Goal: Task Accomplishment & Management: Manage account settings

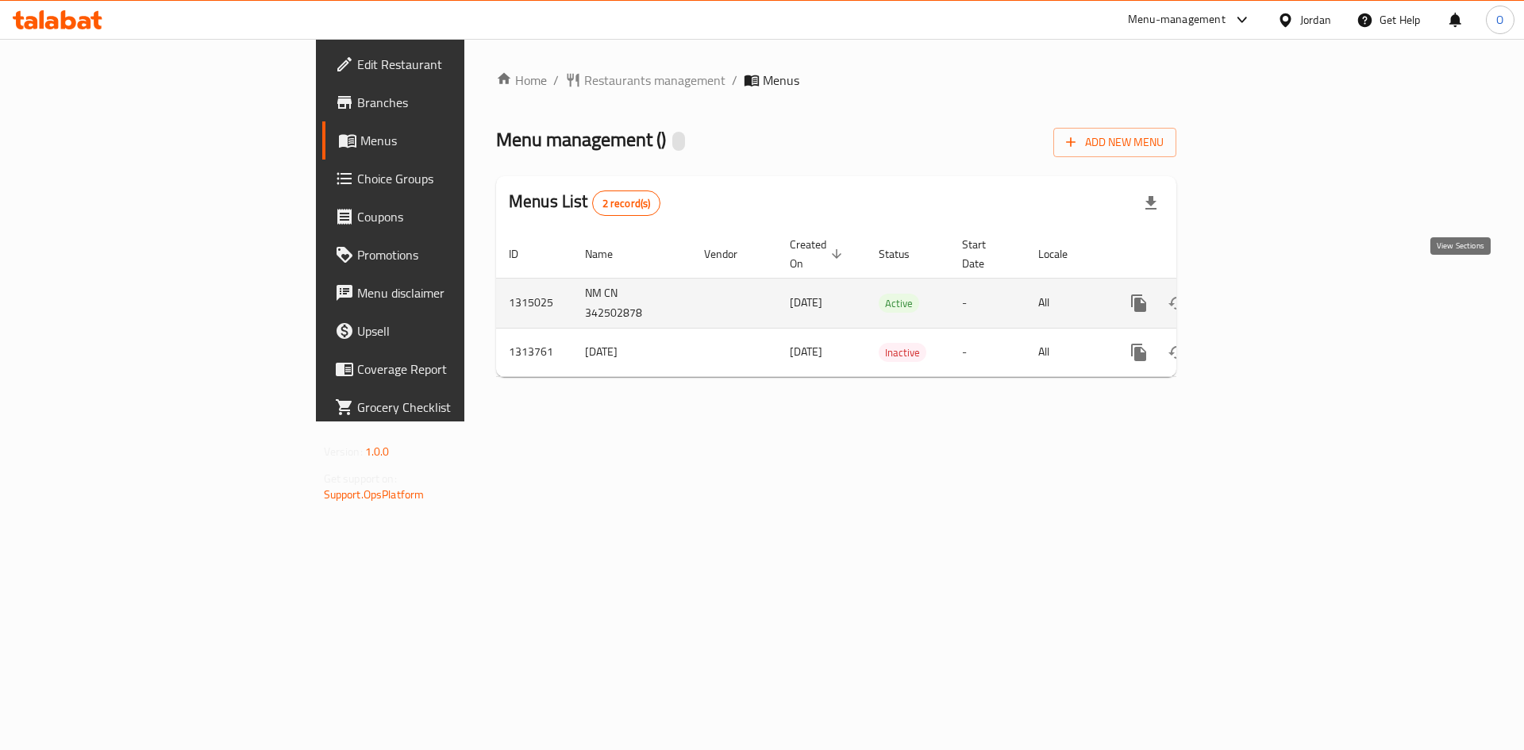
click at [1260, 296] on icon "enhanced table" at bounding box center [1253, 303] width 14 height 14
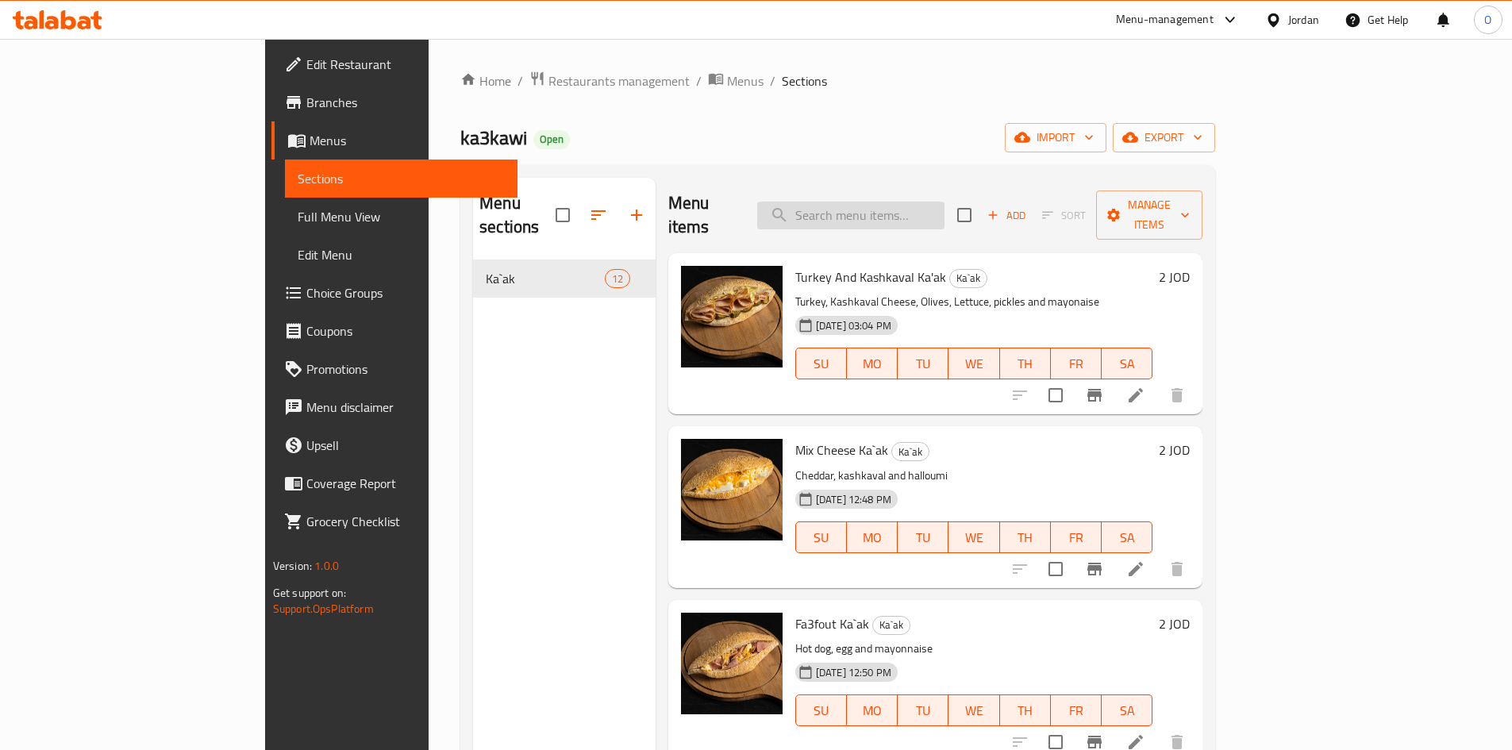
paste input "turkey & kashkaval"
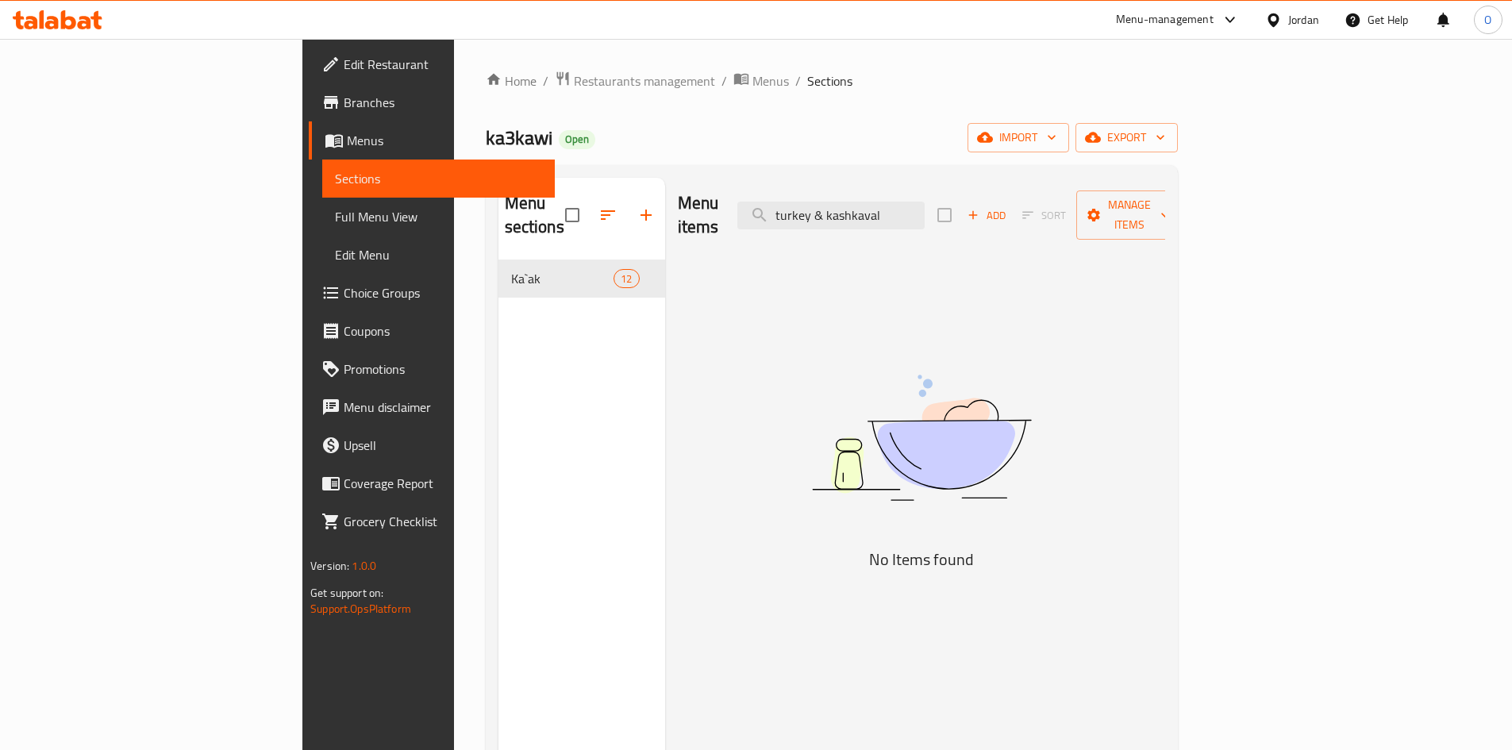
drag, startPoint x: 928, startPoint y: 203, endPoint x: 1076, endPoint y: 210, distance: 148.6
click at [1076, 210] on div "Menu items turkey & kashkaval Add Sort Manage items" at bounding box center [921, 215] width 487 height 75
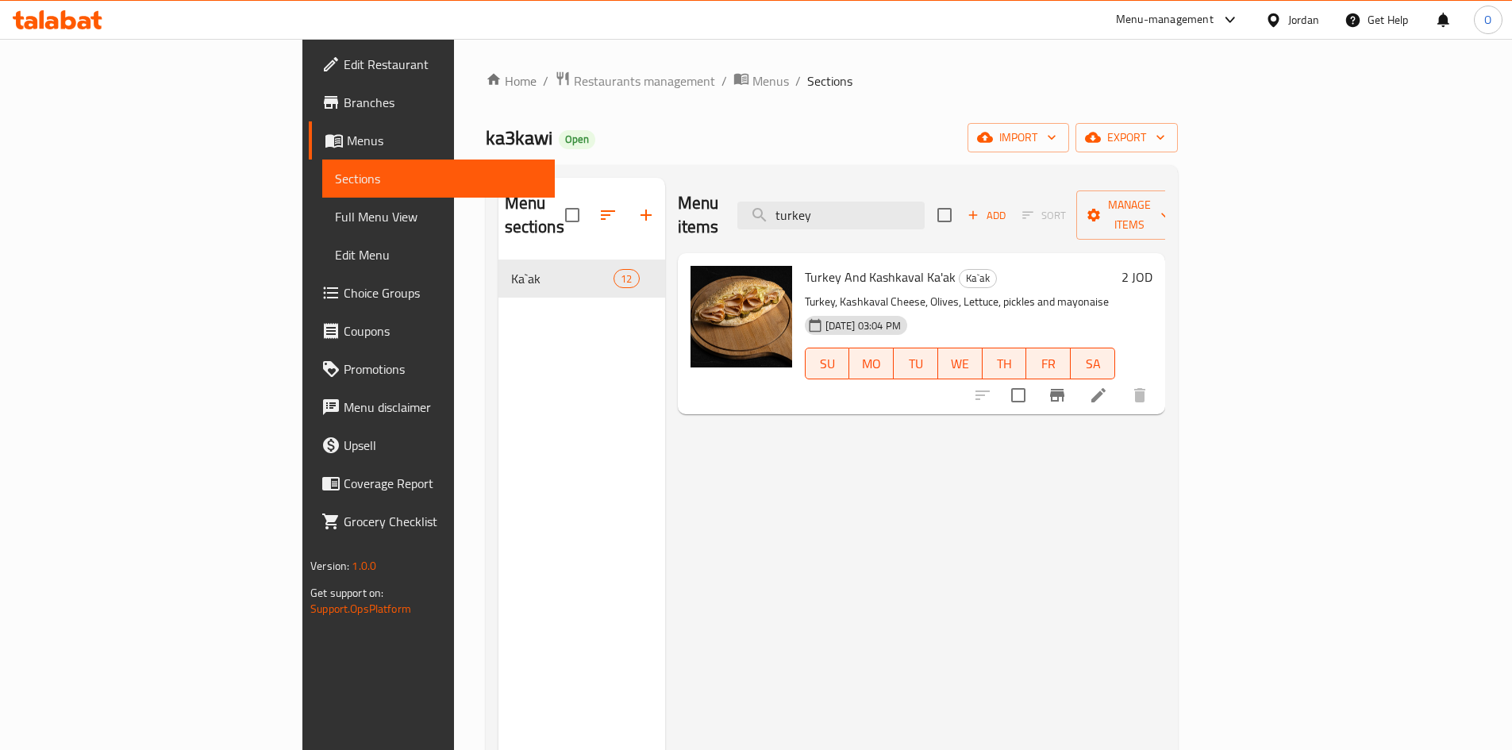
type input "turkey"
drag, startPoint x: 464, startPoint y: 646, endPoint x: 428, endPoint y: 616, distance: 47.4
click at [498, 646] on div "Menu sections Ka`ak 12" at bounding box center [581, 553] width 167 height 750
click at [335, 221] on span "Full Menu View" at bounding box center [438, 216] width 207 height 19
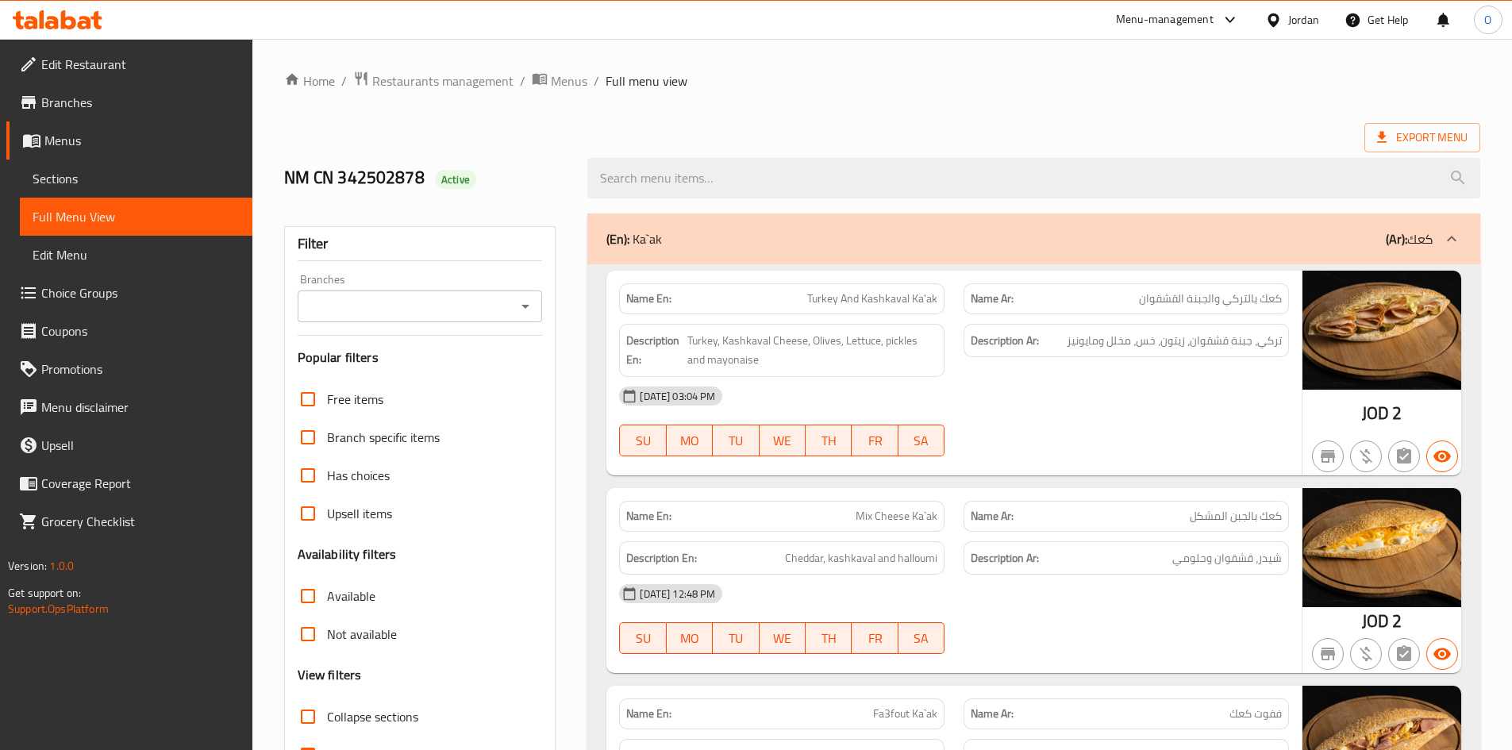
click at [467, 315] on input "Branches" at bounding box center [407, 306] width 210 height 22
click at [433, 383] on li "ka3kawi, Wadi Saqra" at bounding box center [418, 374] width 245 height 29
type input "ka3kawi, Wadi Saqra"
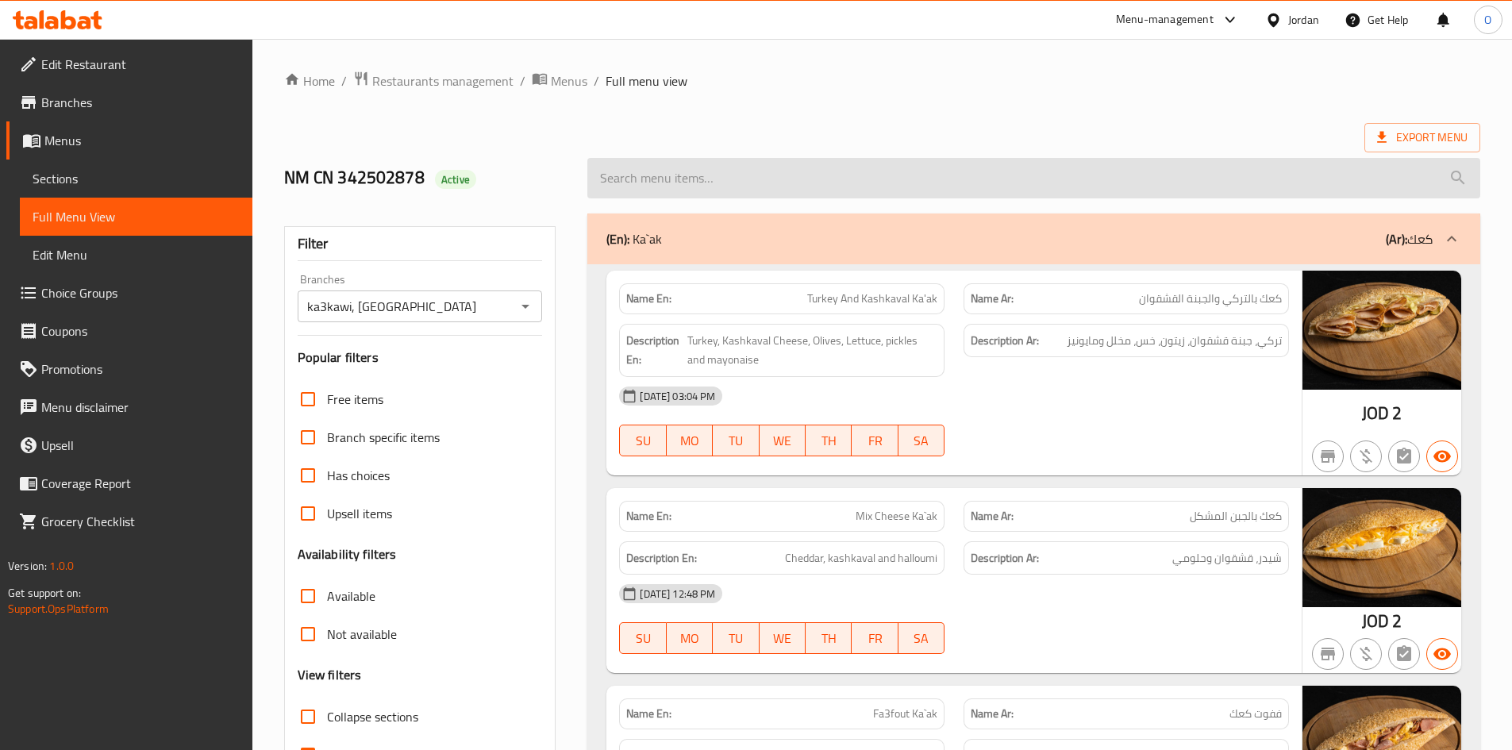
paste input "turkey & kashkaval"
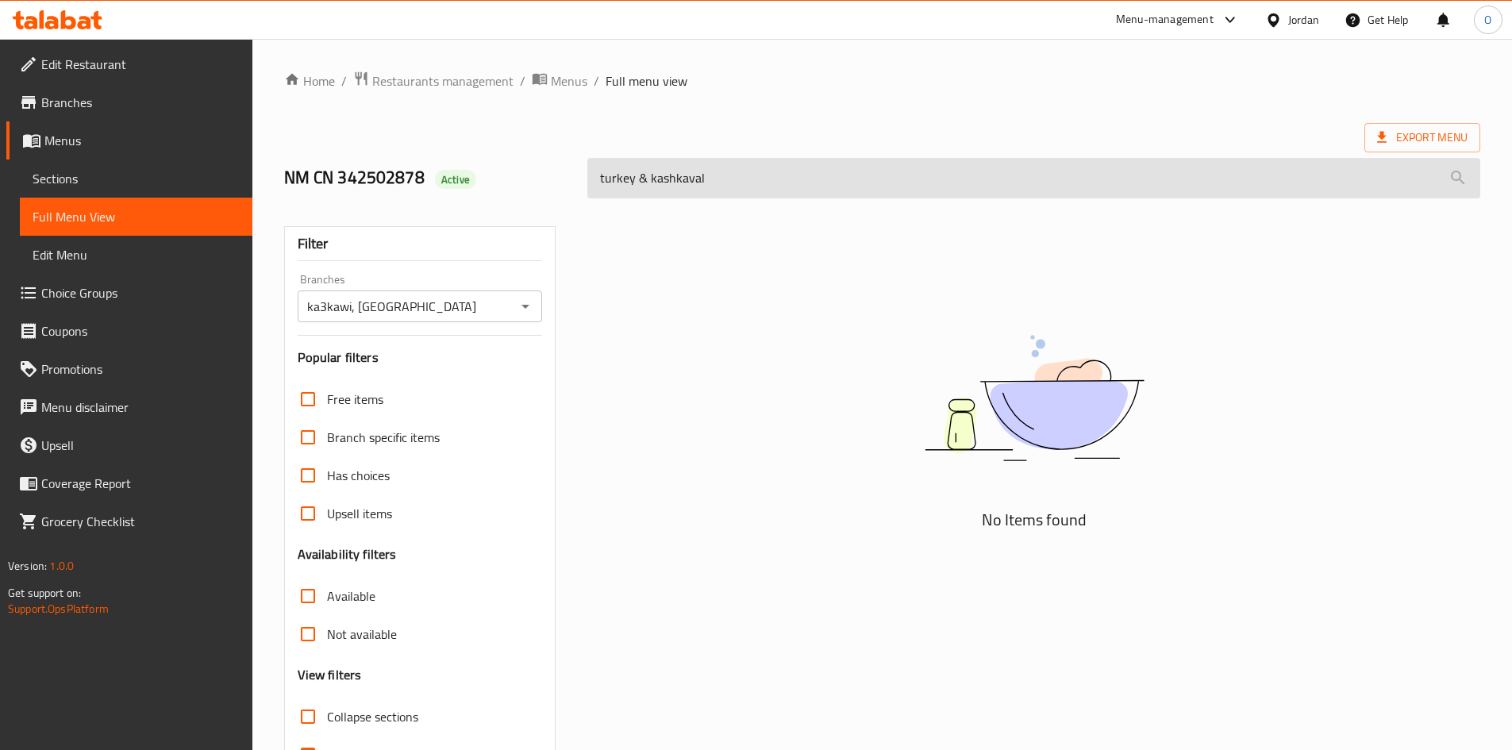
drag, startPoint x: 638, startPoint y: 175, endPoint x: 797, endPoint y: 194, distance: 159.8
click at [797, 194] on input "turkey & kashkaval" at bounding box center [1033, 178] width 893 height 40
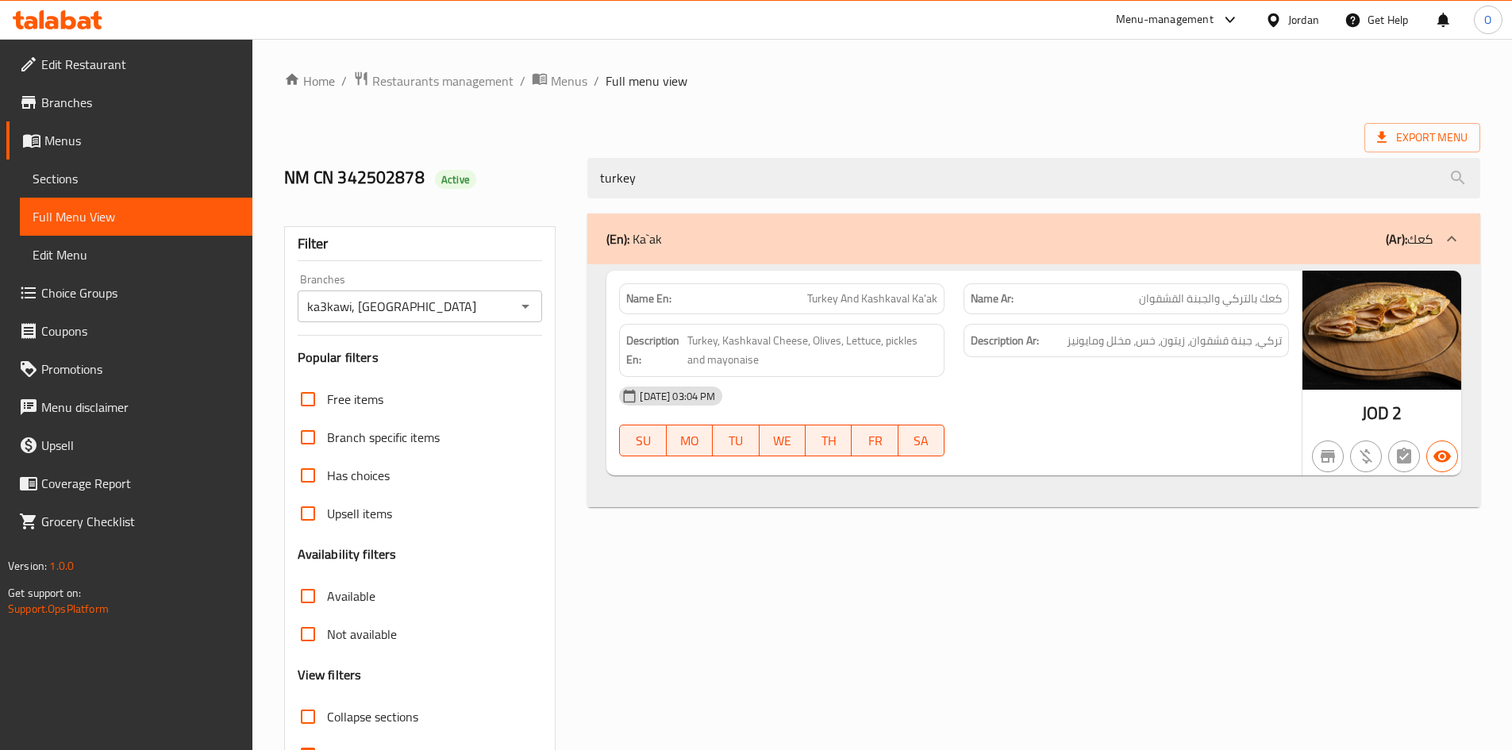
type input "turkey"
click at [1300, 25] on div "Jordan" at bounding box center [1303, 19] width 31 height 17
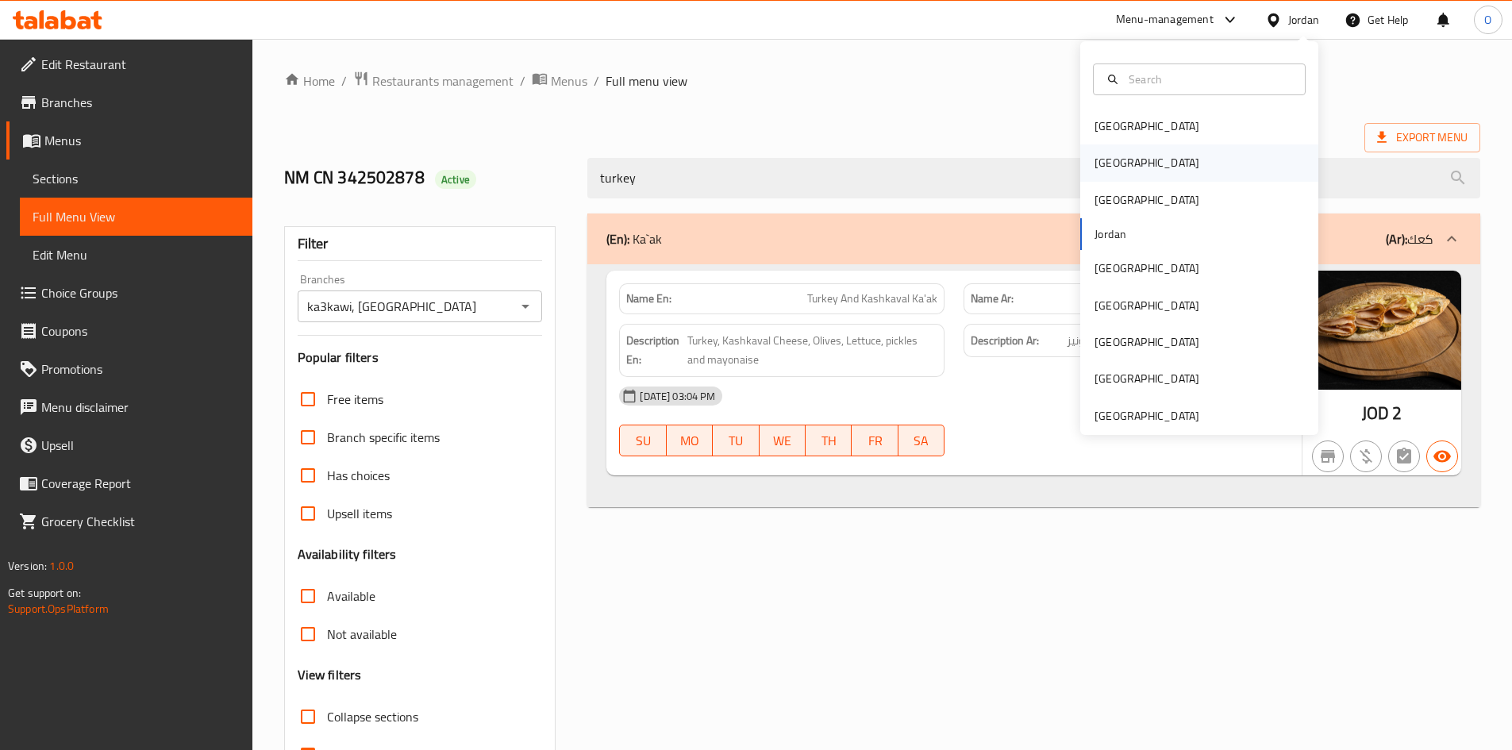
click at [1133, 164] on div "Egypt" at bounding box center [1199, 162] width 238 height 37
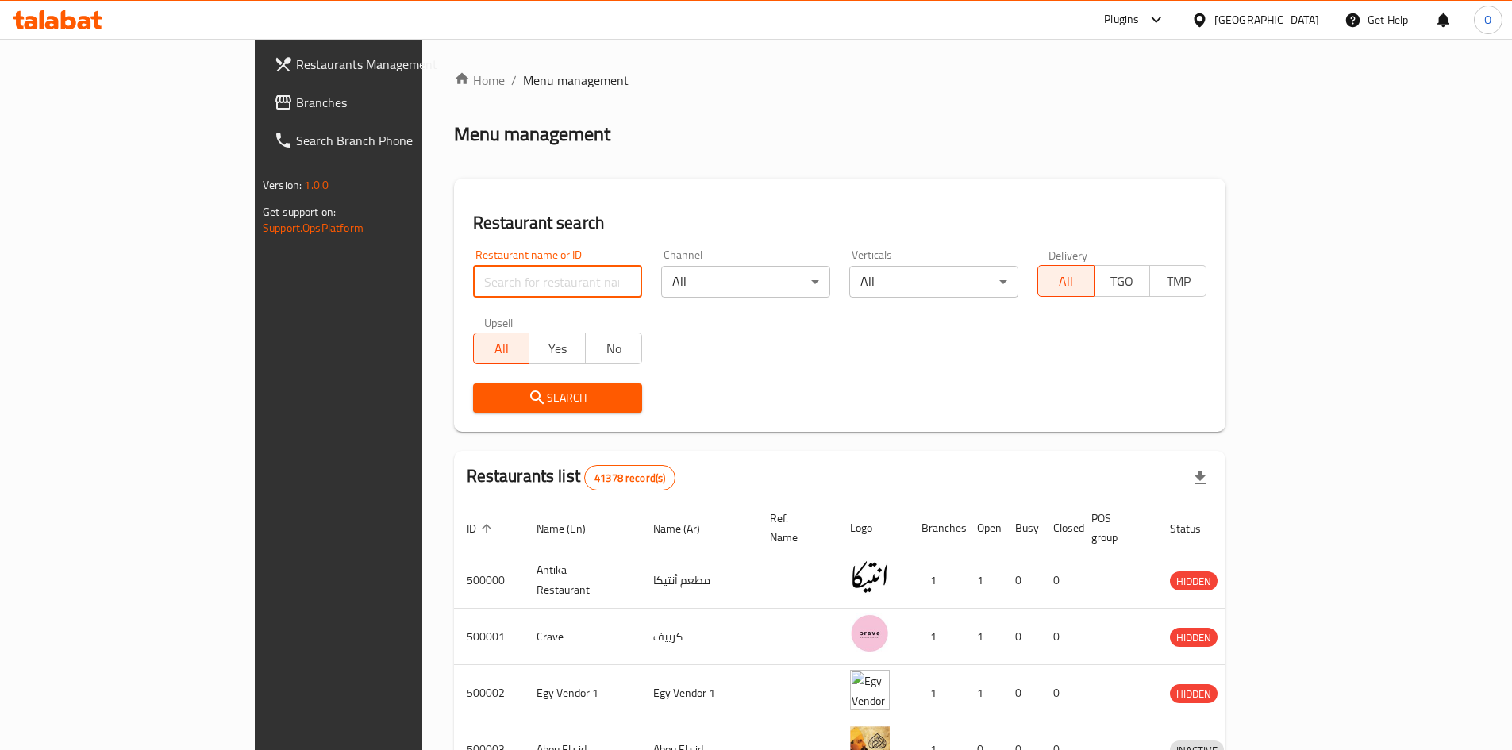
paste input "693226"
type input "693226"
click at [486, 402] on span "Search" at bounding box center [558, 398] width 144 height 20
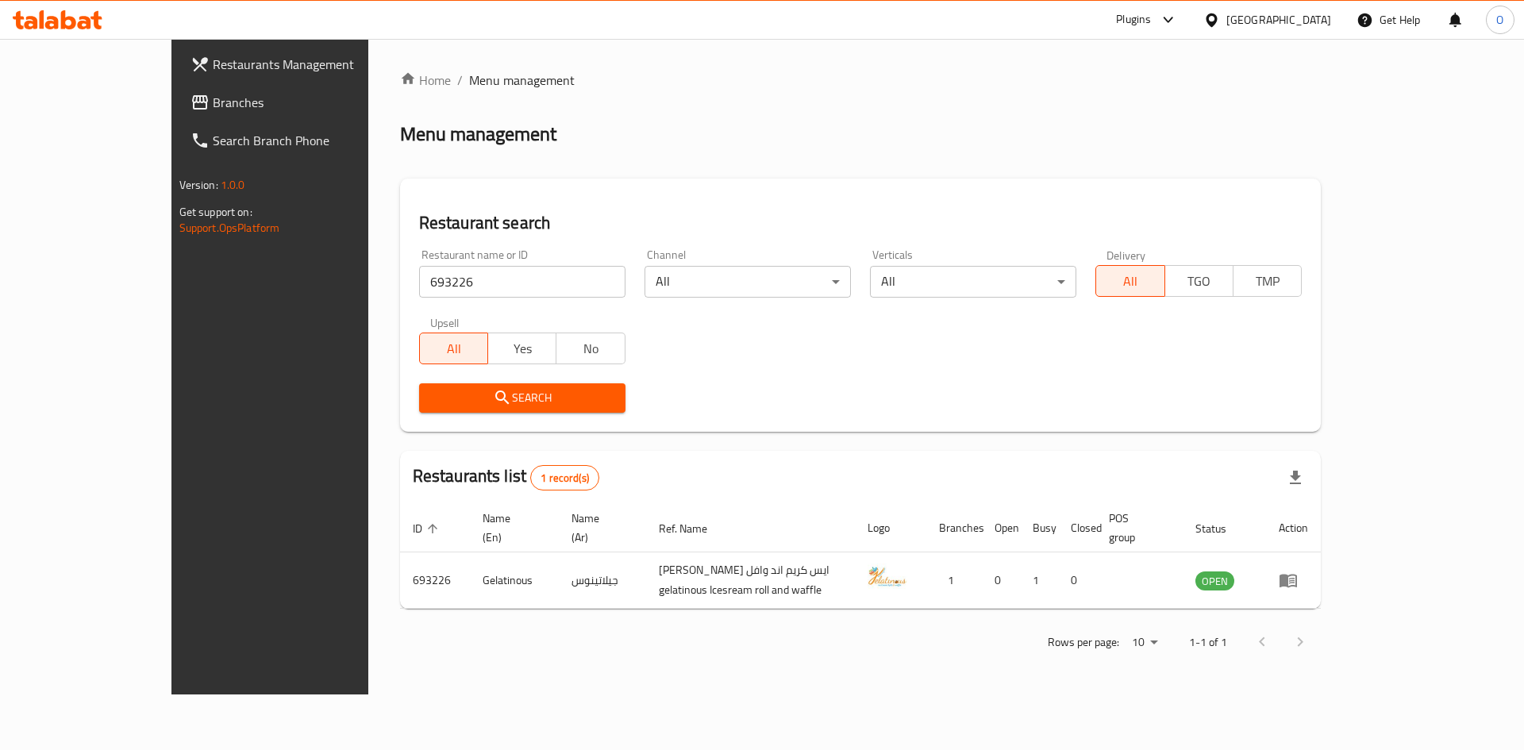
click at [1151, 24] on div "Plugins" at bounding box center [1133, 19] width 35 height 19
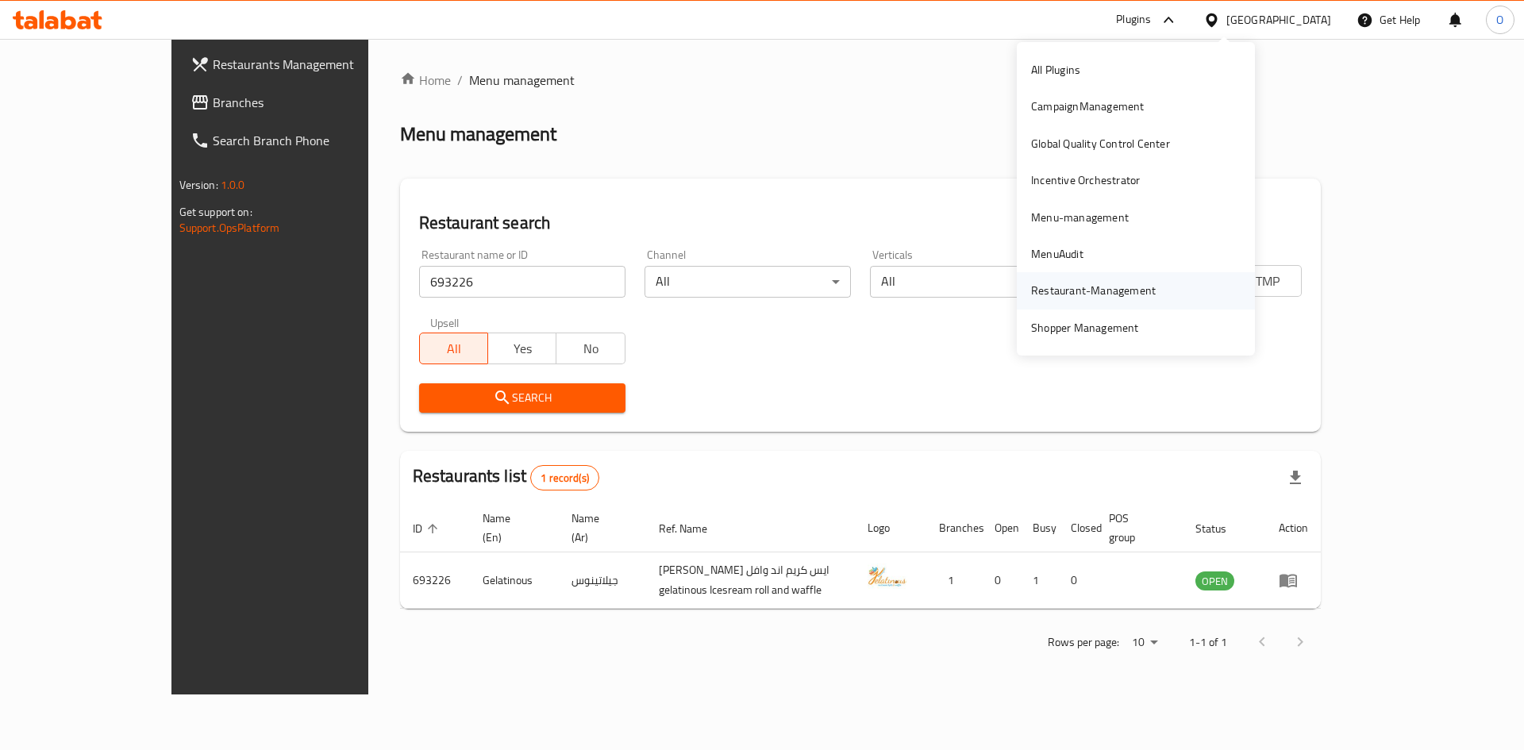
click at [1094, 284] on div "Restaurant-Management" at bounding box center [1093, 290] width 125 height 17
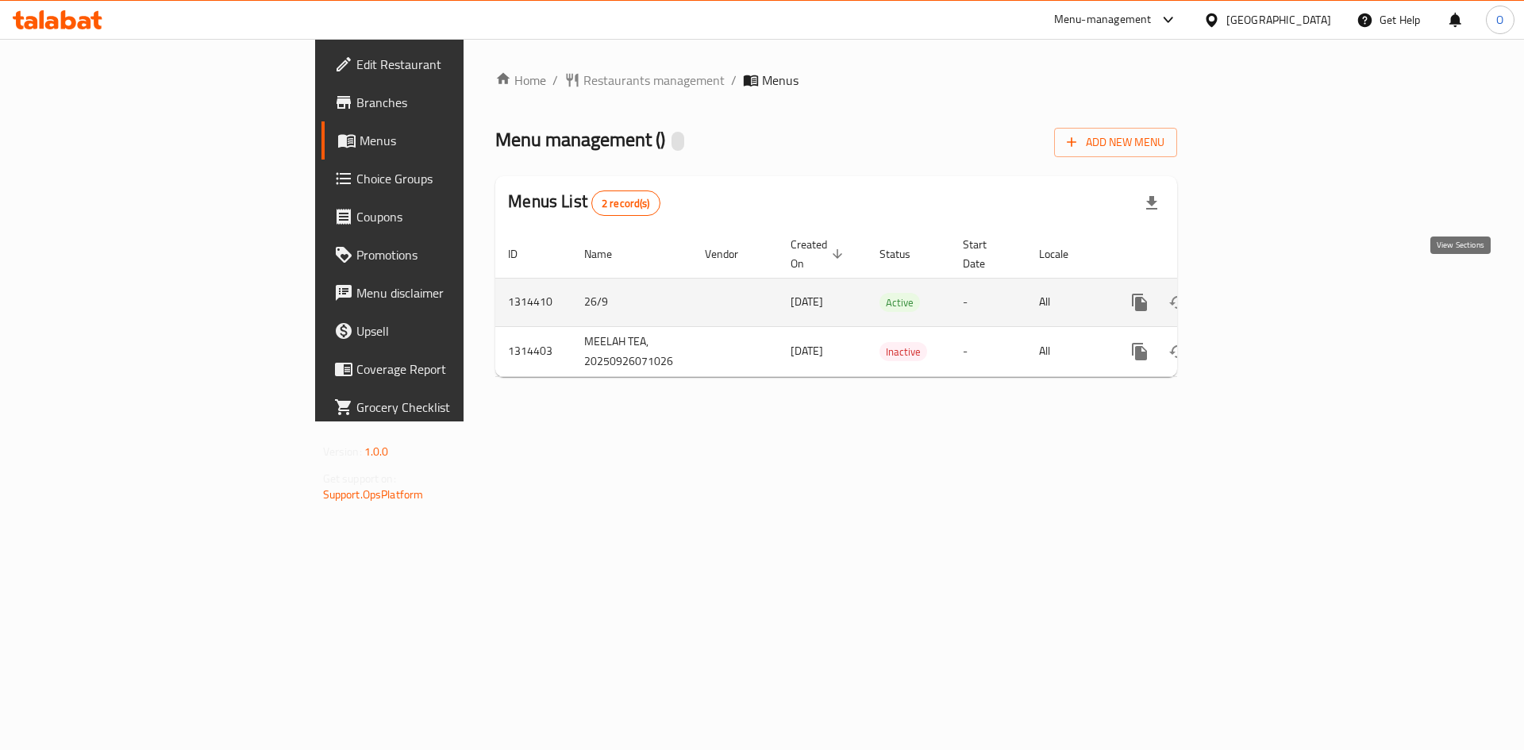
click at [1264, 293] on icon "enhanced table" at bounding box center [1254, 302] width 19 height 19
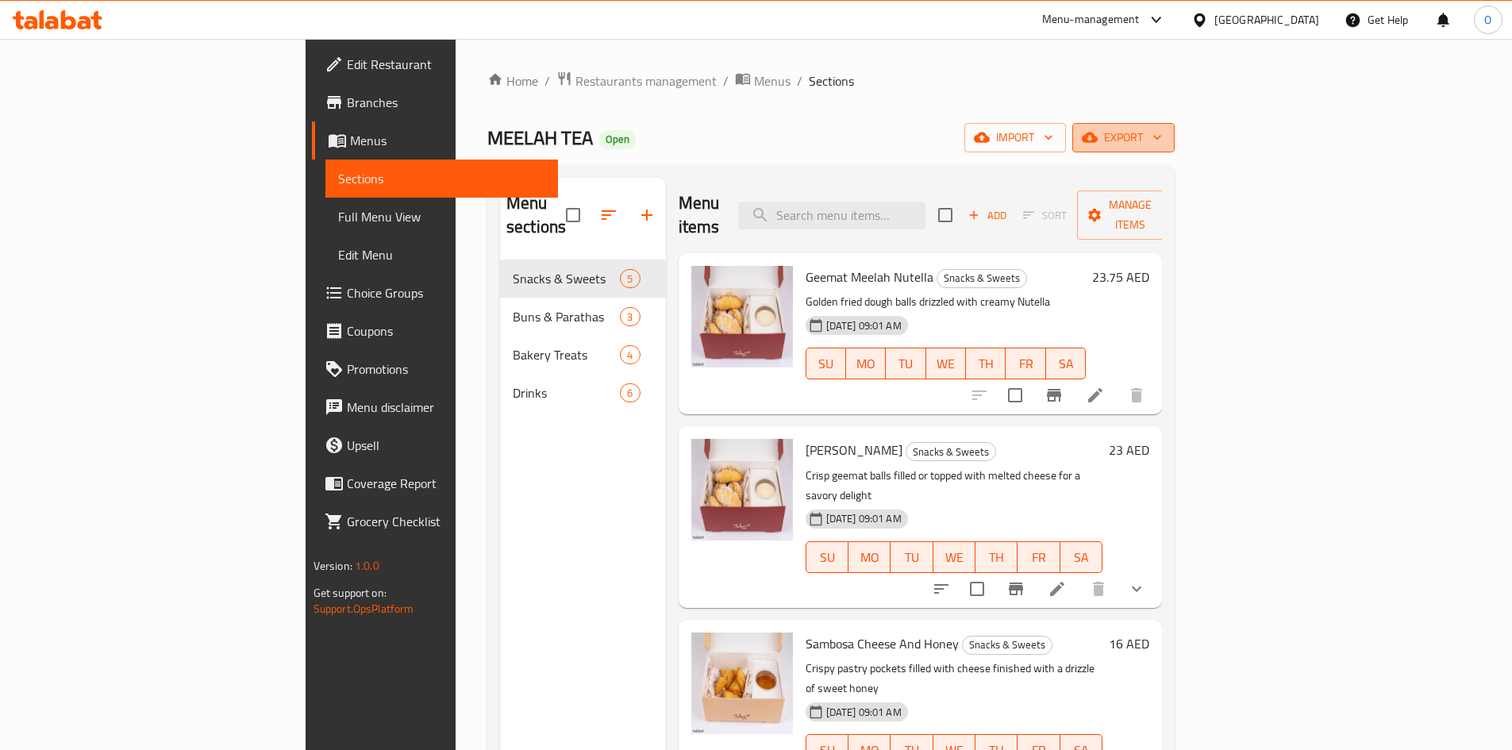
click at [1162, 133] on span "export" at bounding box center [1123, 138] width 77 height 20
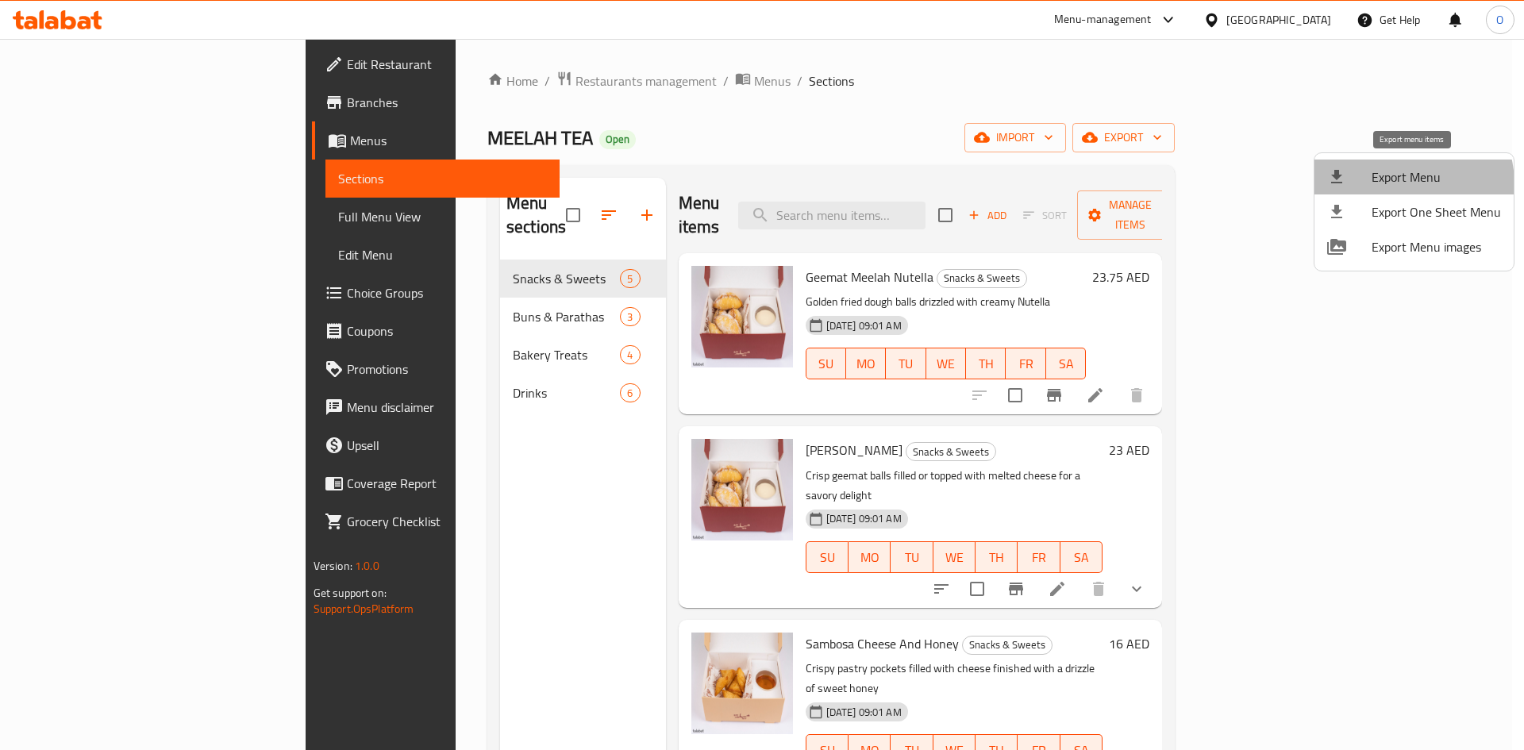
click at [1392, 185] on span "Export Menu" at bounding box center [1436, 176] width 129 height 19
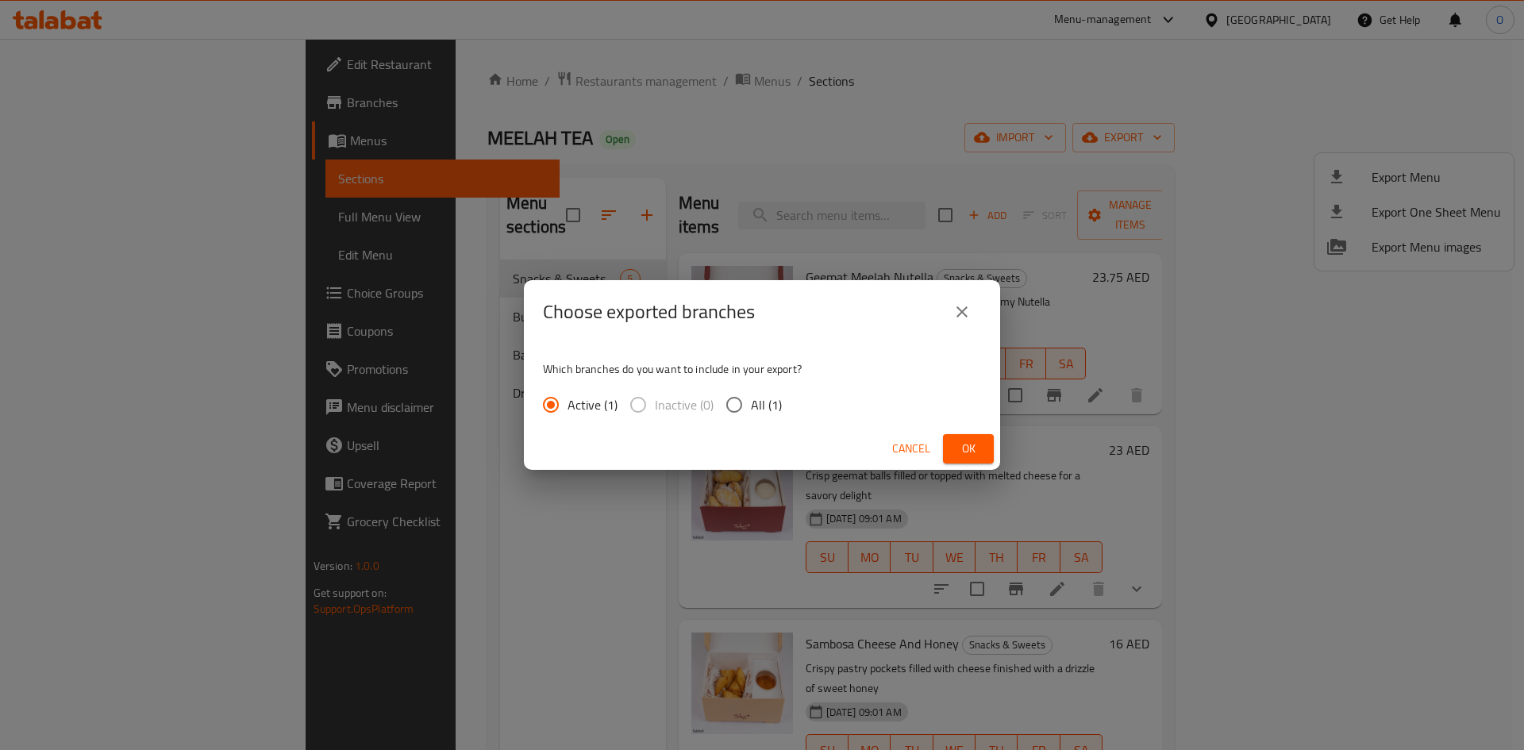
click at [979, 437] on button "Ok" at bounding box center [968, 448] width 51 height 29
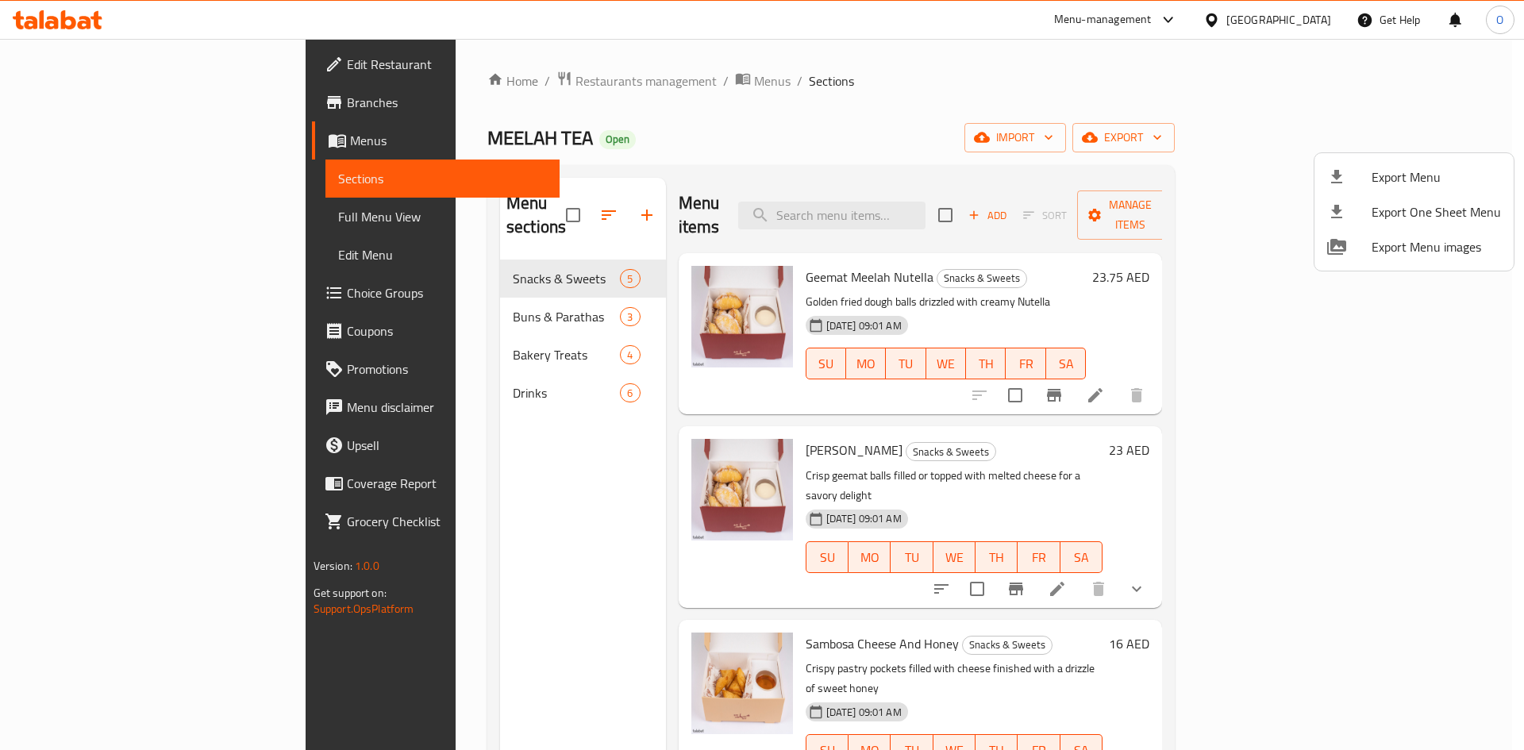
click at [904, 209] on div at bounding box center [762, 375] width 1524 height 750
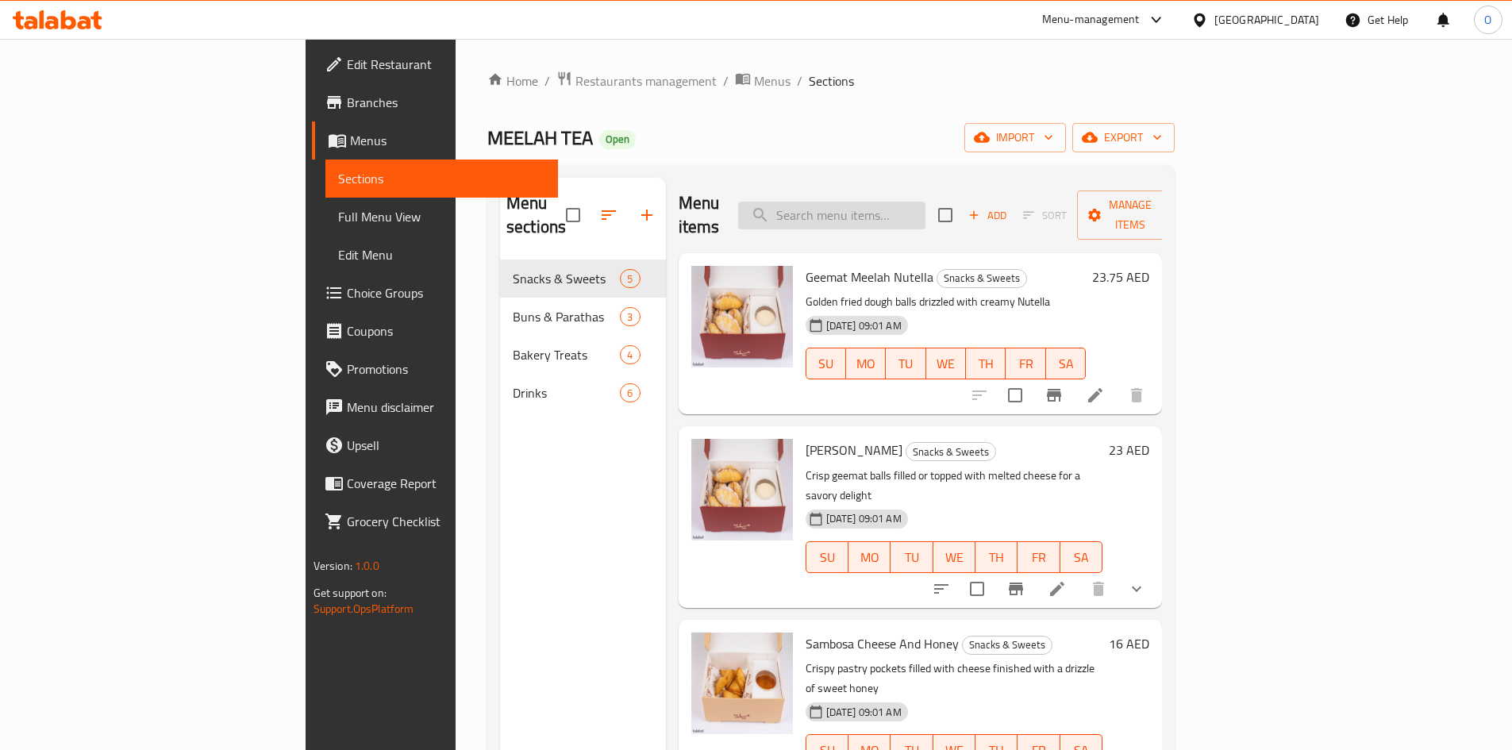
click at [904, 204] on input "search" at bounding box center [831, 216] width 187 height 28
paste input "Iced [PERSON_NAME] Tea"
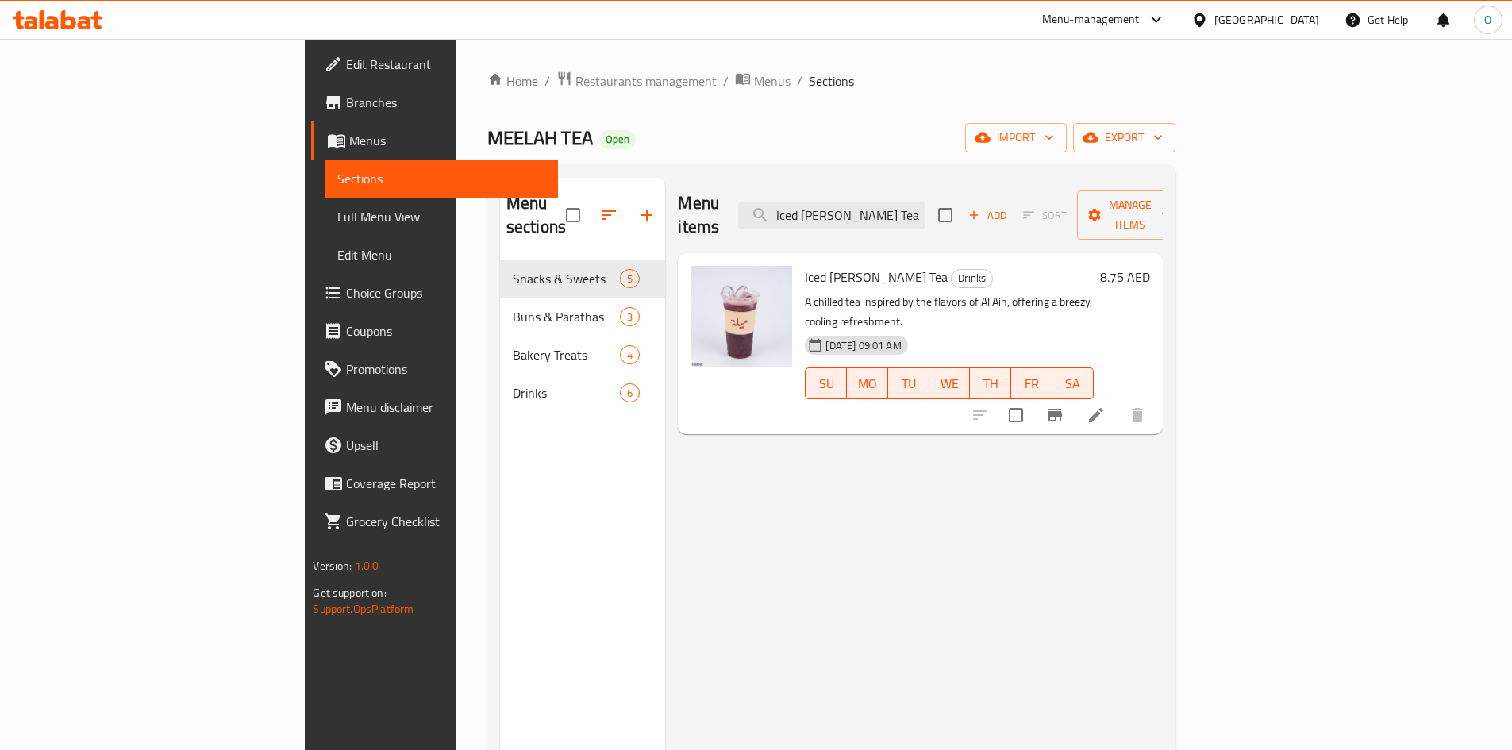
type input "Iced [PERSON_NAME] Tea"
click at [1062, 409] on icon "Branch-specific-item" at bounding box center [1055, 415] width 14 height 13
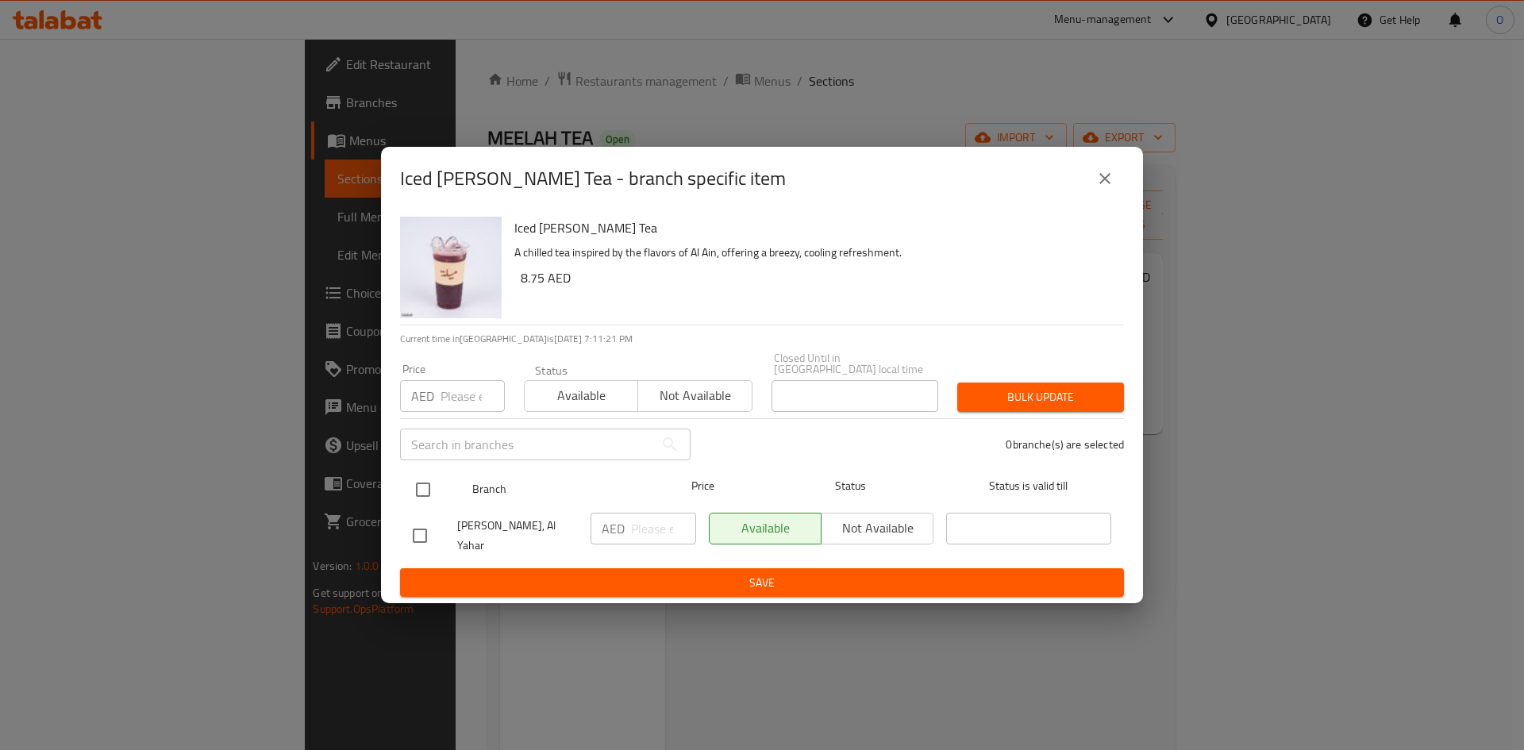
click at [409, 491] on input "checkbox" at bounding box center [422, 489] width 33 height 33
checkbox input "true"
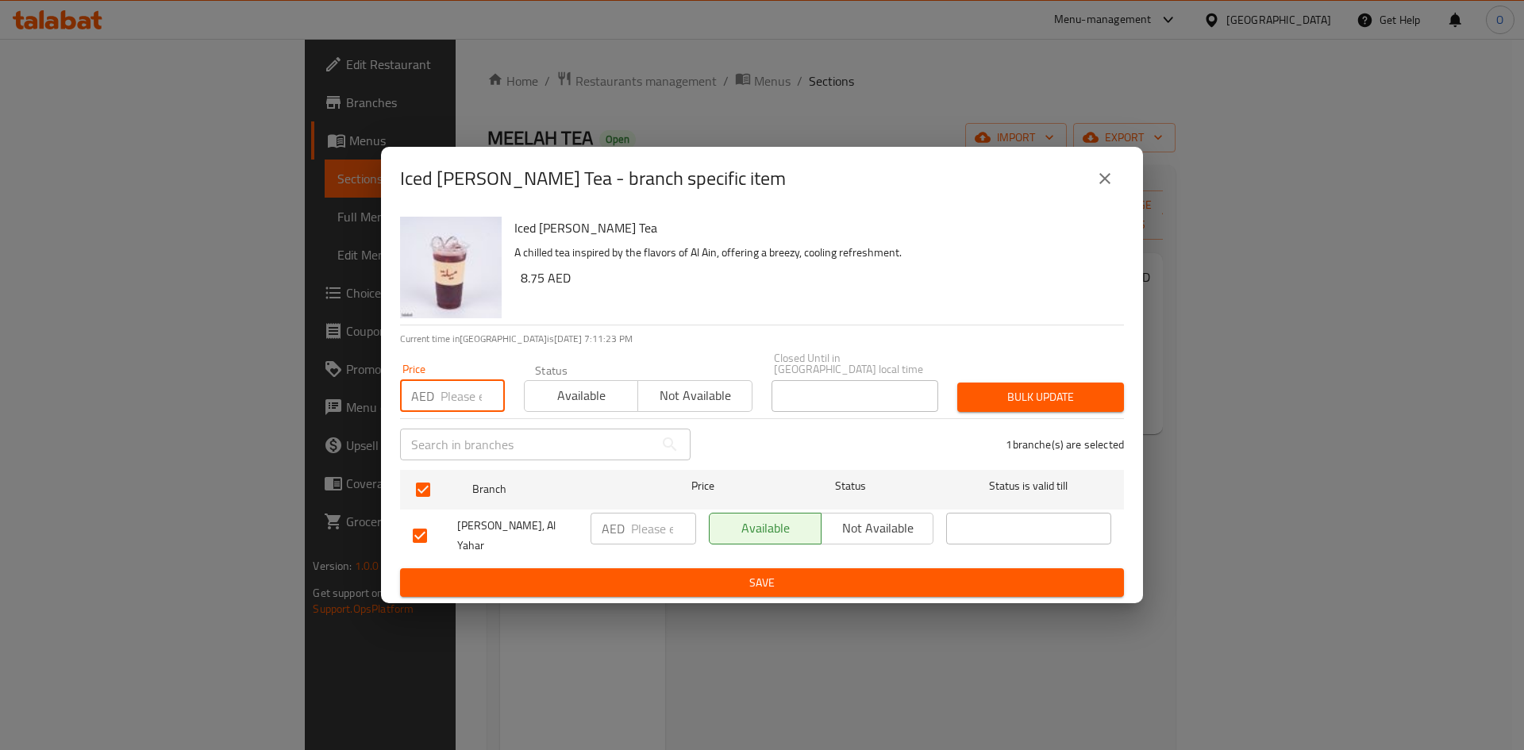
paste input "19"
type input "19"
click at [1054, 407] on span "Bulk update" at bounding box center [1040, 397] width 141 height 20
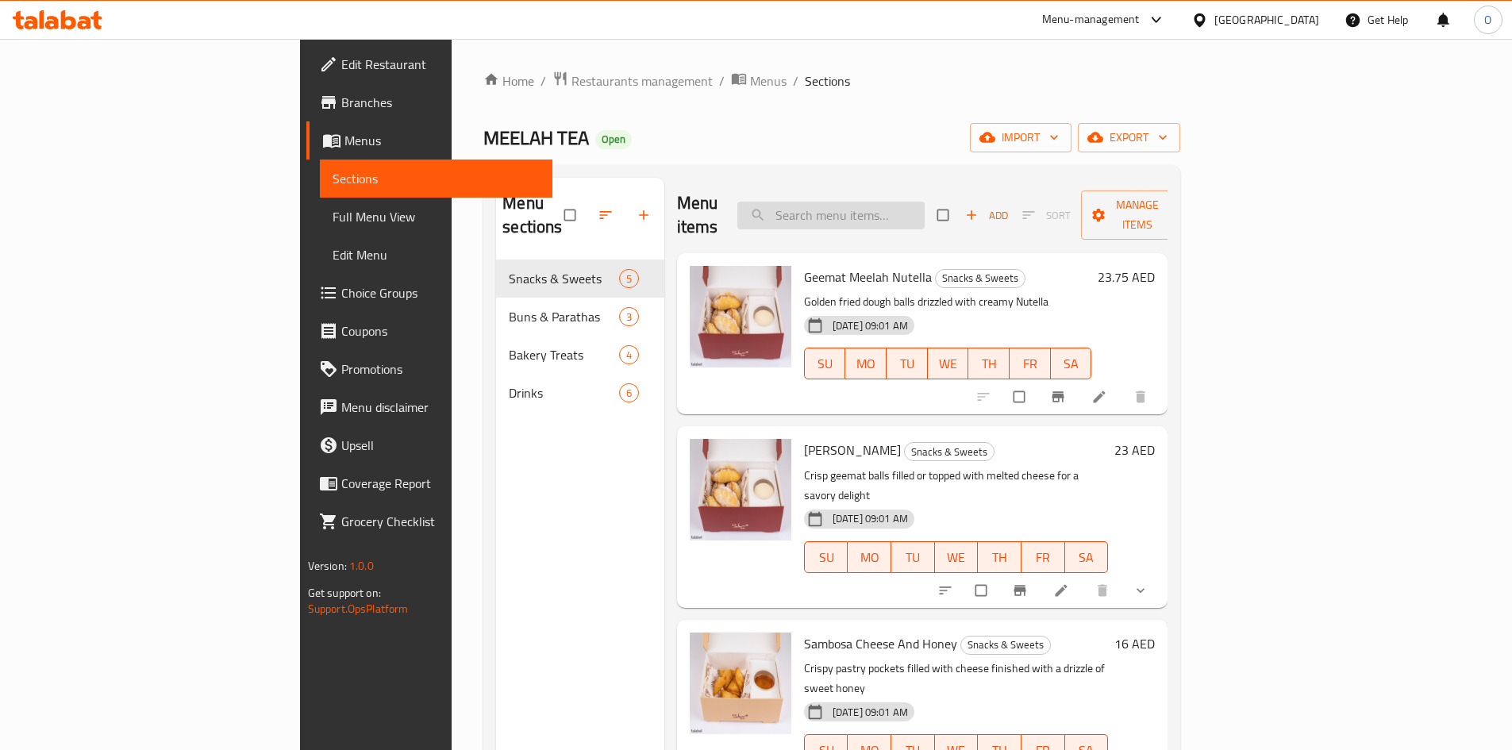
click at [925, 202] on input "search" at bounding box center [830, 216] width 187 height 28
paste input "Iced [PERSON_NAME] Te"
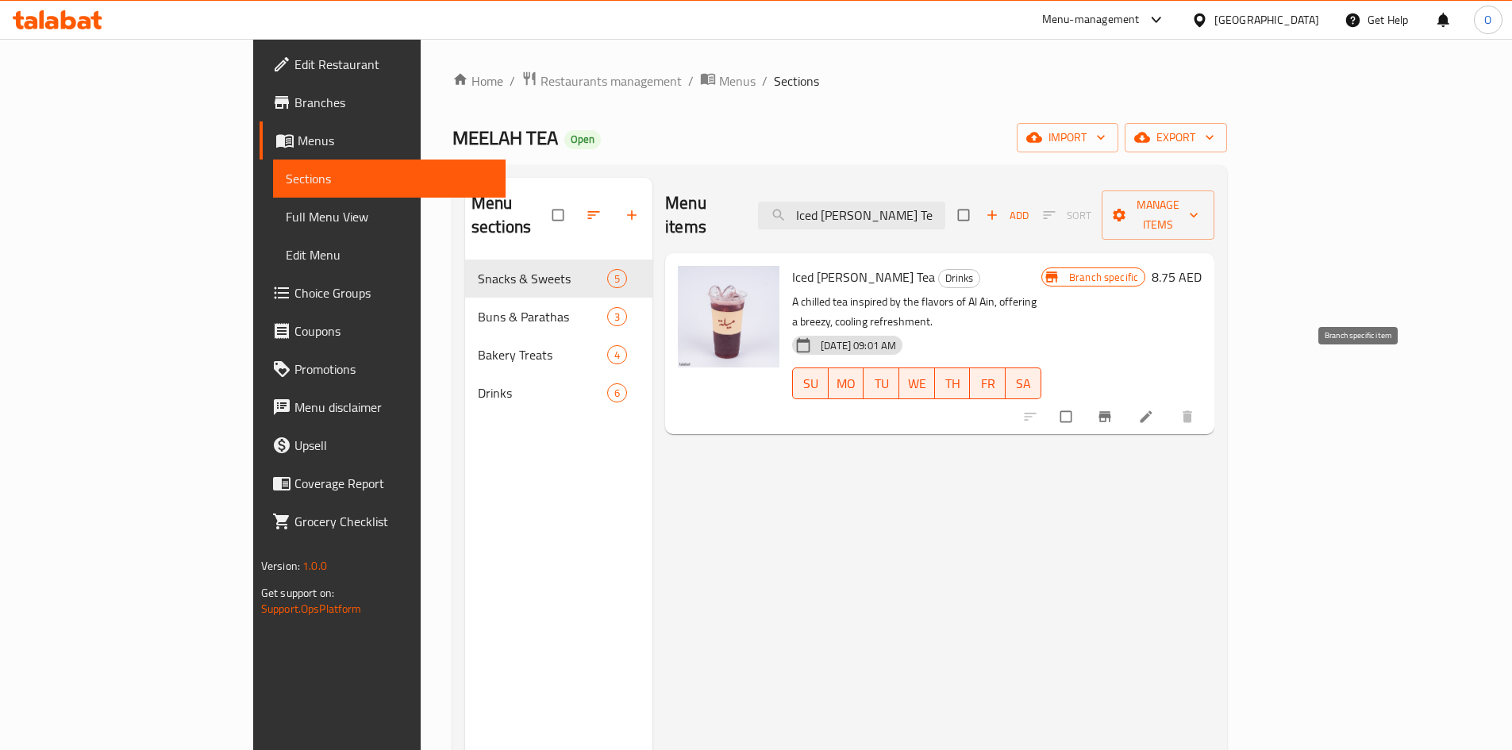
type input "Iced [PERSON_NAME] Te"
click at [1111, 412] on icon "Branch-specific-item" at bounding box center [1105, 417] width 12 height 10
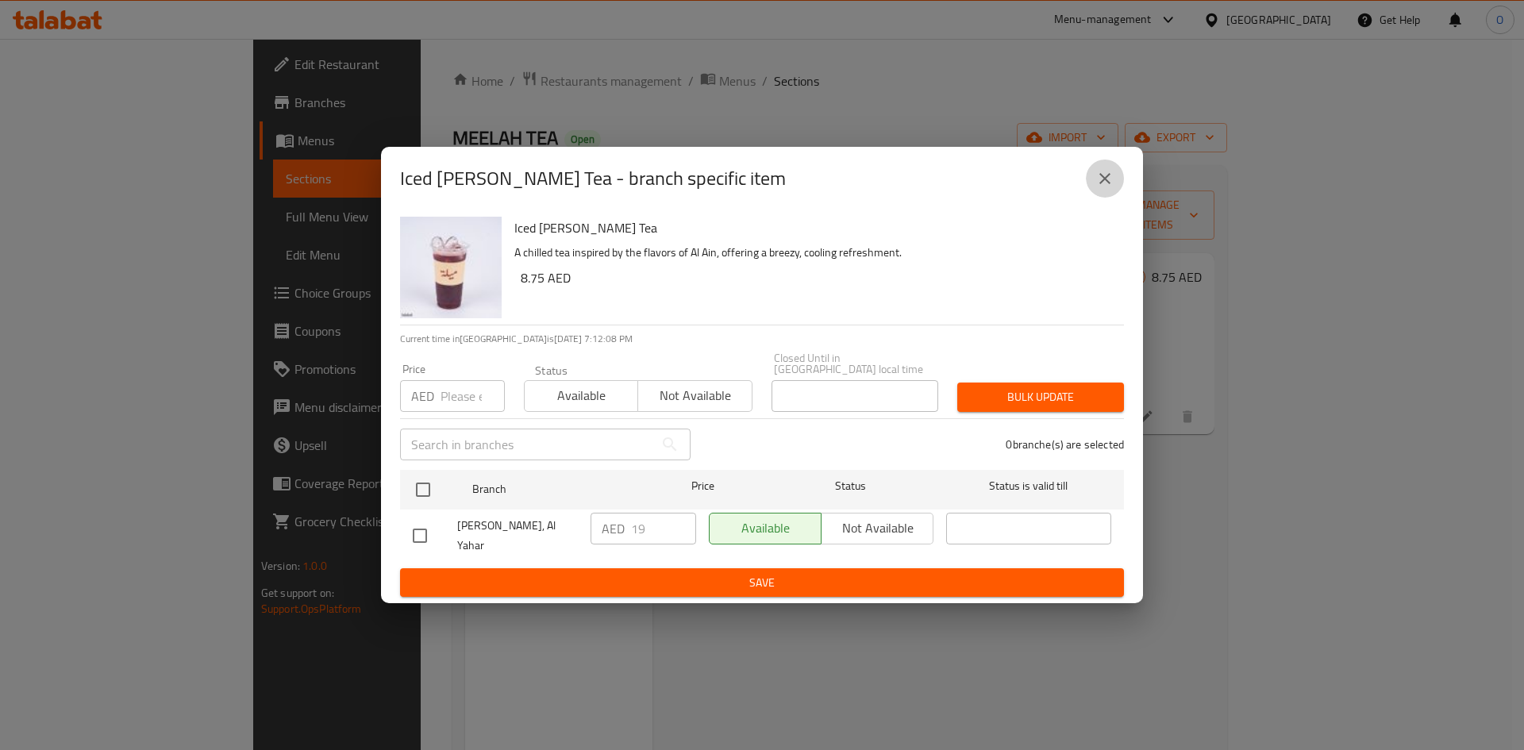
click at [1123, 187] on button "close" at bounding box center [1105, 179] width 38 height 38
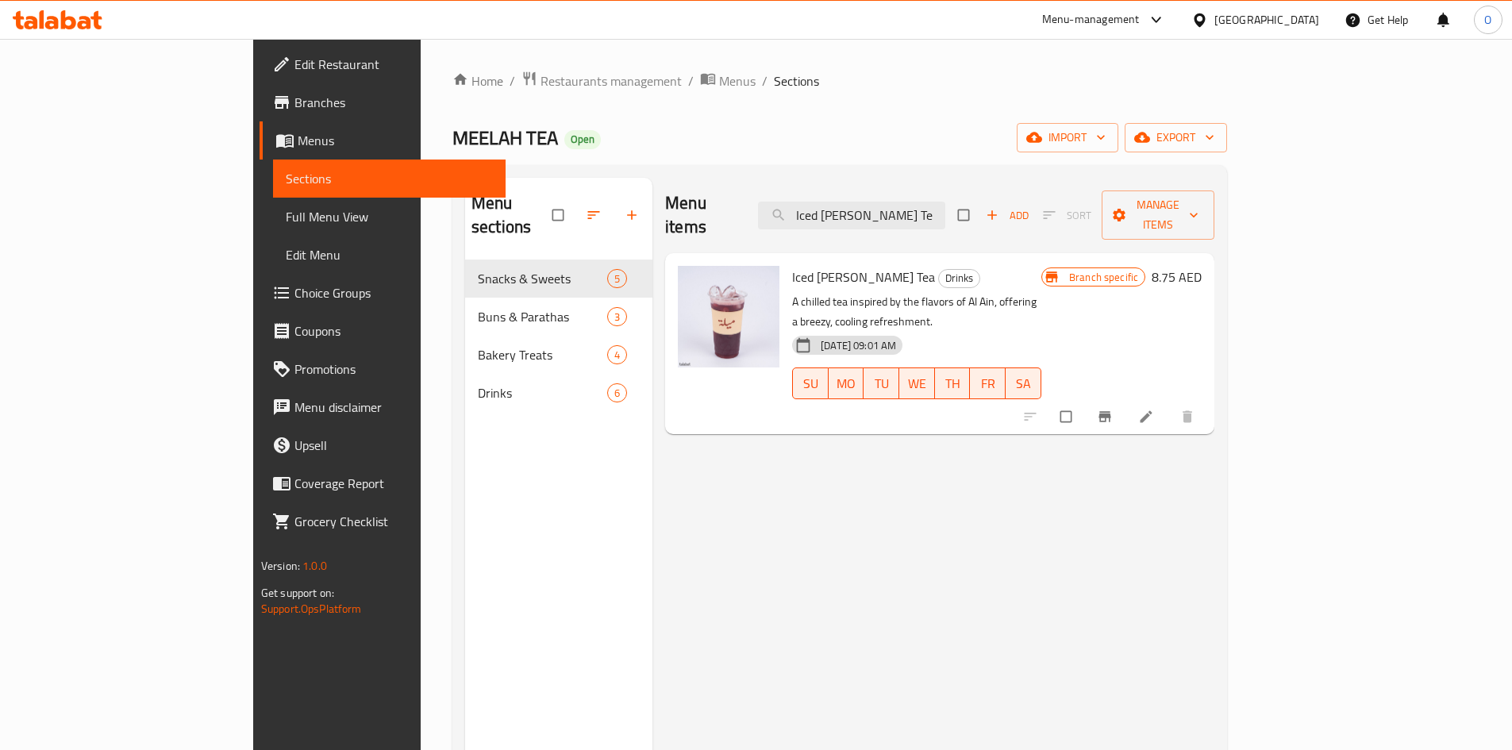
click at [286, 225] on span "Full Menu View" at bounding box center [389, 216] width 207 height 19
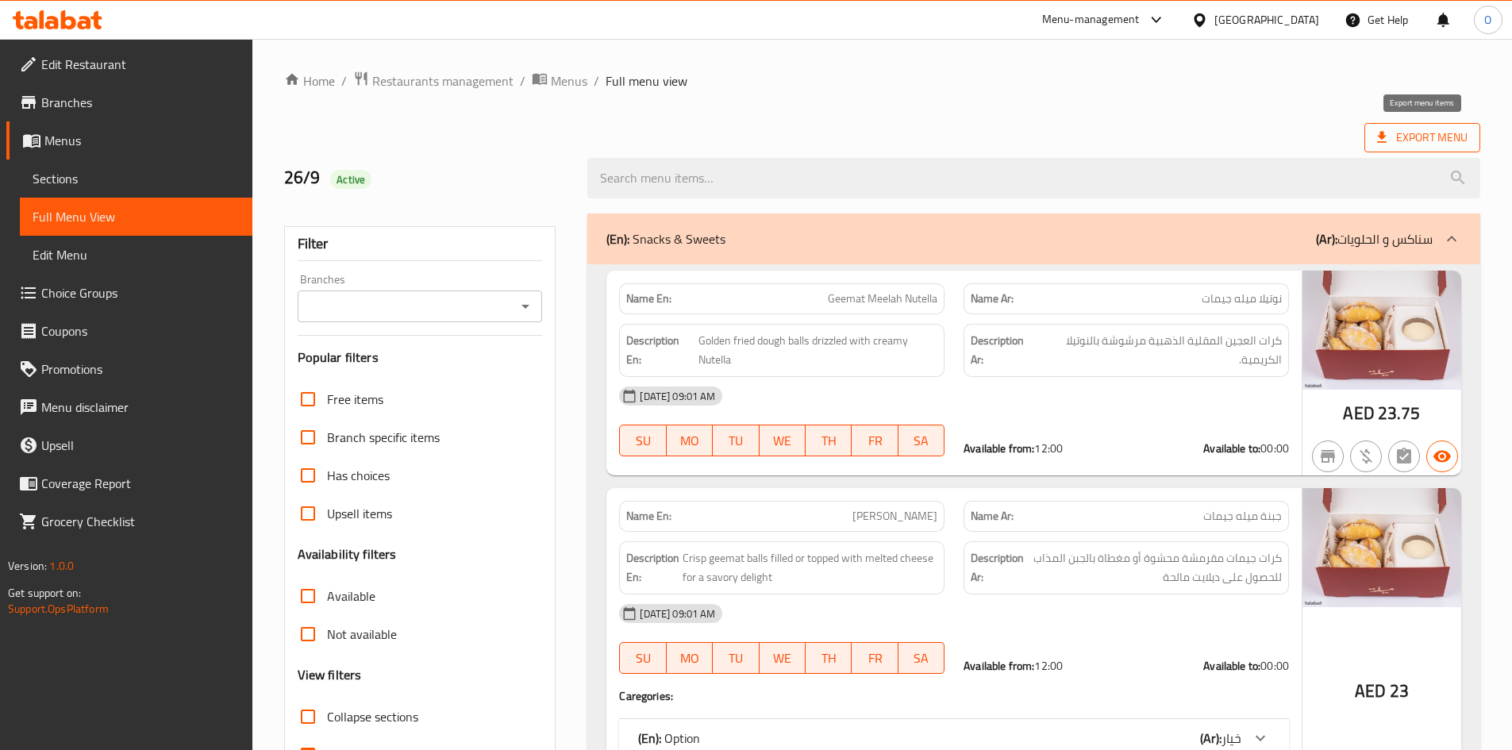
click at [1429, 138] on span "Export Menu" at bounding box center [1422, 138] width 90 height 20
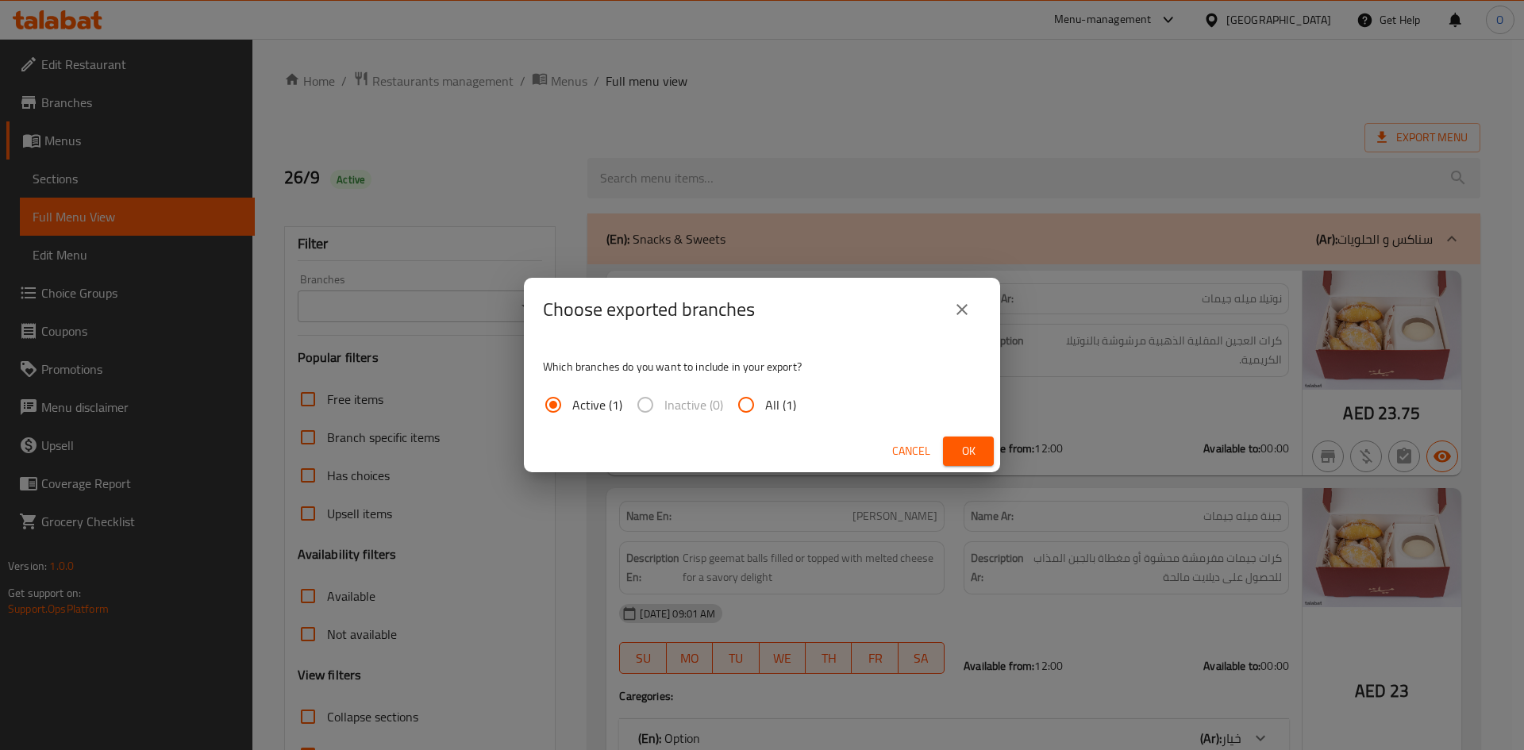
click at [961, 448] on span "Ok" at bounding box center [968, 451] width 25 height 20
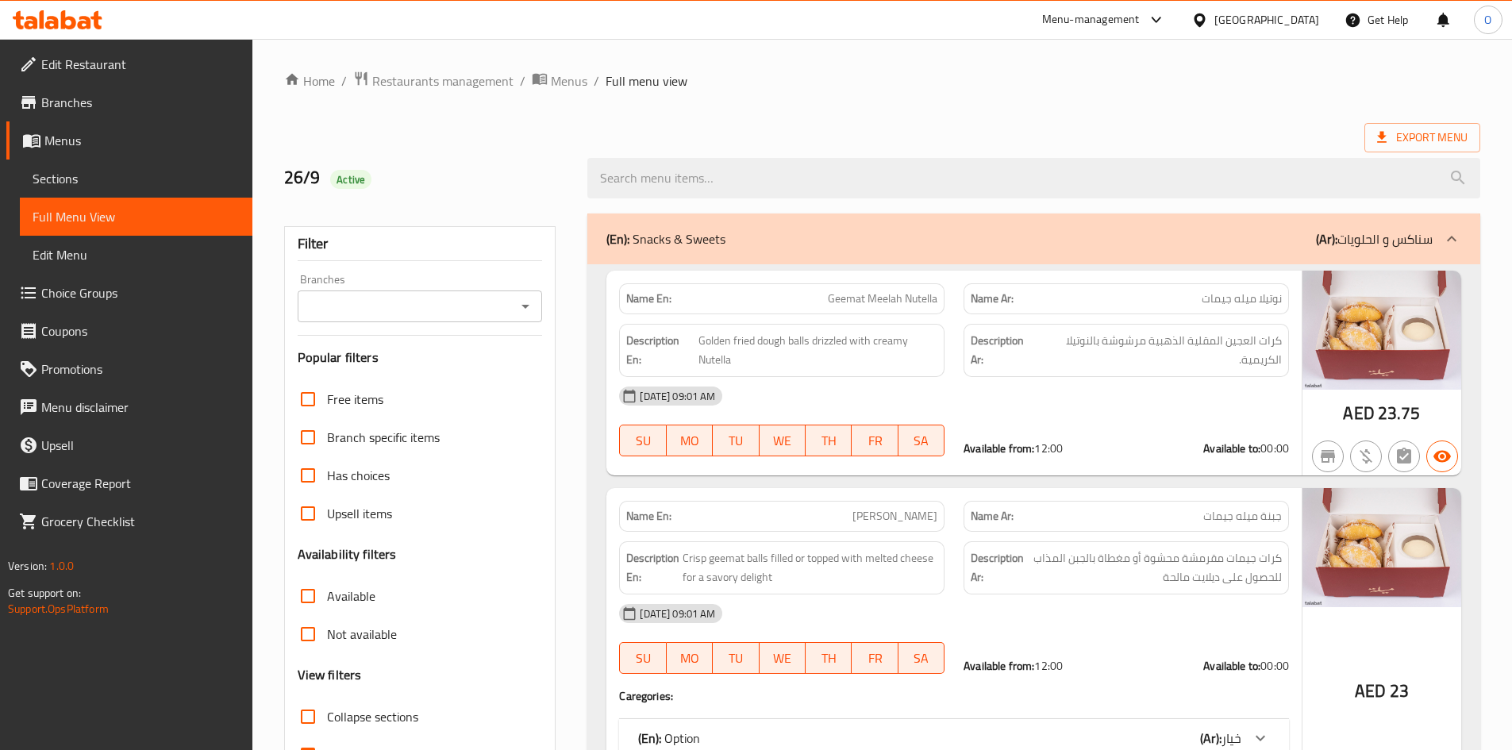
click at [132, 68] on span "Edit Restaurant" at bounding box center [140, 64] width 198 height 19
